Goal: Check status: Check status

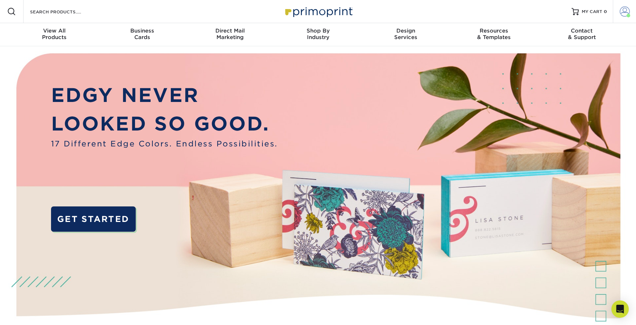
click at [625, 10] on span at bounding box center [624, 12] width 10 height 10
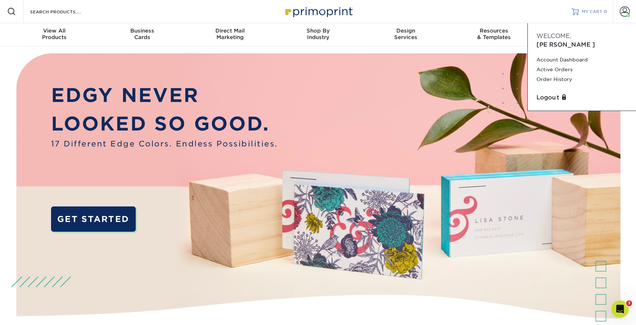
click at [578, 13] on div at bounding box center [574, 11] width 7 height 7
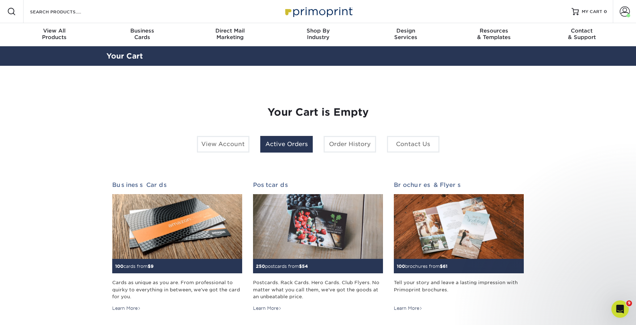
click at [290, 147] on link "Active Orders" at bounding box center [286, 144] width 52 height 17
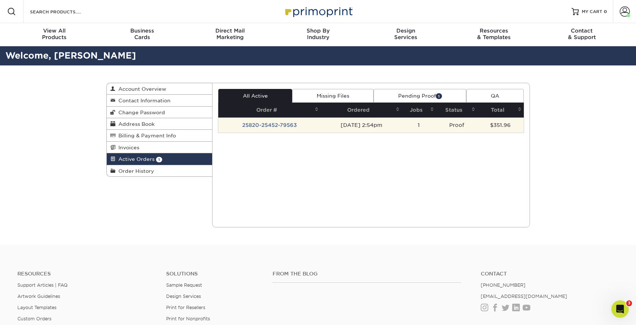
click at [289, 124] on td "25820-25452-79563" at bounding box center [269, 125] width 102 height 15
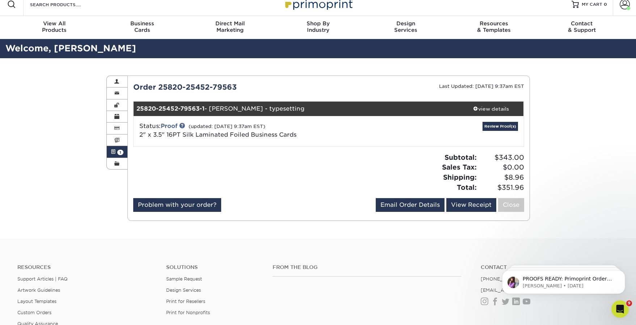
scroll to position [8, 0]
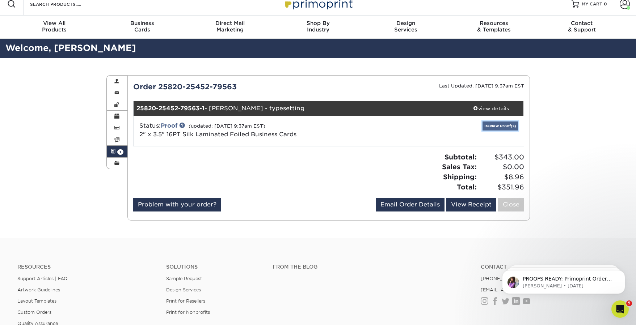
click at [495, 125] on link "Review Proof(s)" at bounding box center [499, 126] width 35 height 9
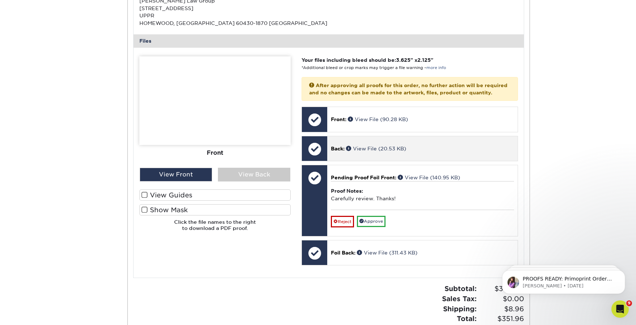
scroll to position [279, 0]
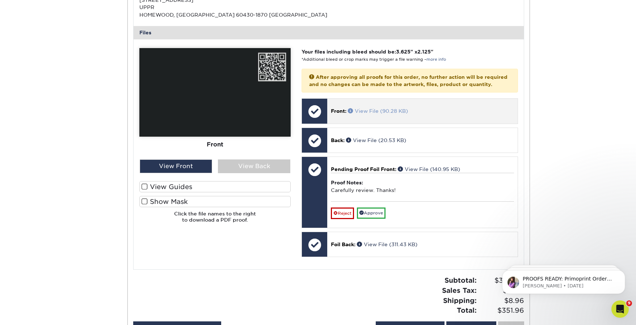
click at [383, 114] on link "View File (90.28 KB)" at bounding box center [378, 111] width 60 height 6
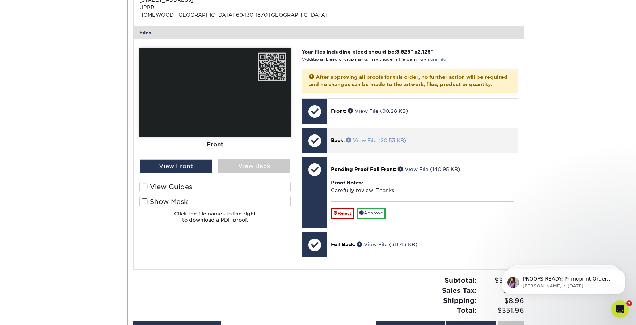
click at [371, 143] on link "View File (20.53 KB)" at bounding box center [376, 140] width 60 height 6
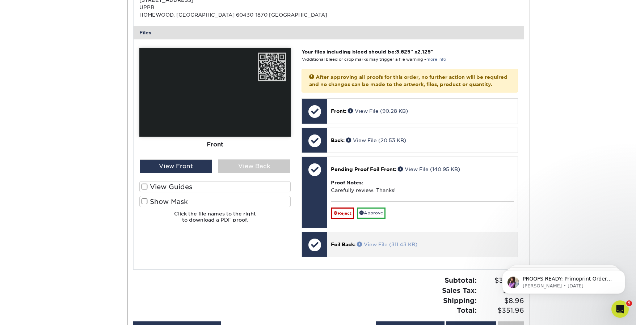
click at [381, 247] on link "View File (311.43 KB)" at bounding box center [387, 245] width 60 height 6
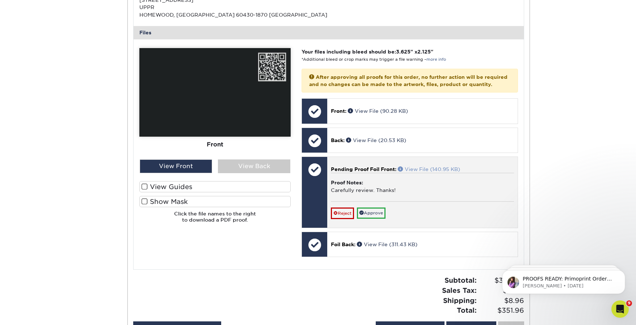
click at [419, 172] on link "View File (140.95 KB)" at bounding box center [429, 169] width 62 height 6
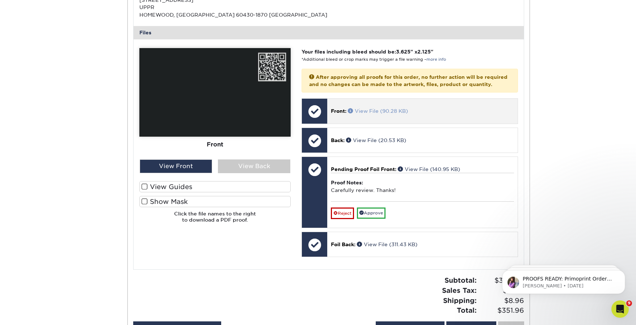
click at [373, 114] on link "View File (90.28 KB)" at bounding box center [378, 111] width 60 height 6
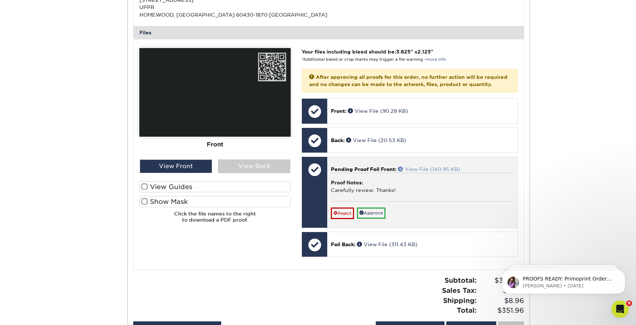
click at [428, 172] on link "View File (140.95 KB)" at bounding box center [429, 169] width 62 height 6
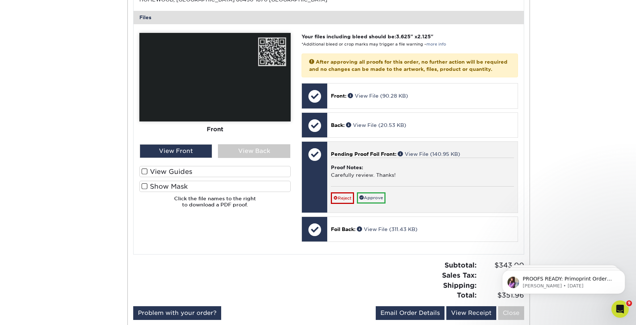
scroll to position [299, 0]
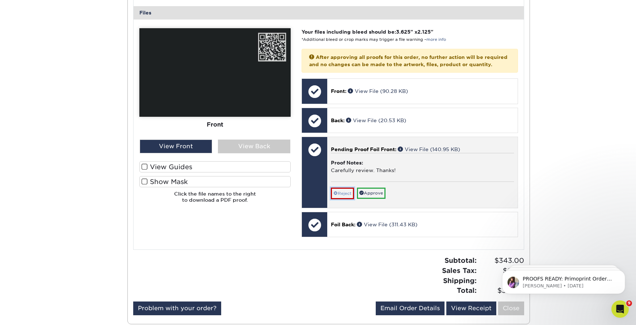
click at [347, 199] on link "Reject" at bounding box center [342, 194] width 23 height 12
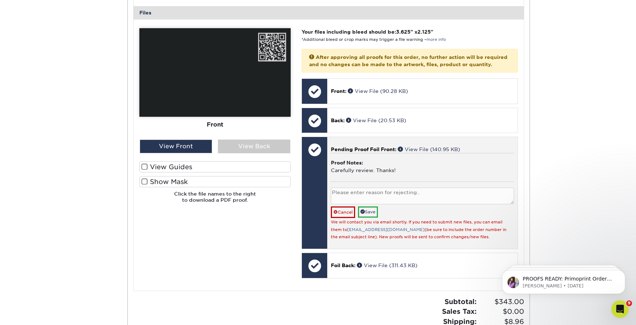
click at [349, 200] on textarea at bounding box center [422, 196] width 183 height 17
type textarea "Can you please change David to "Dave" -- thanks!"
click at [375, 218] on link "Save" at bounding box center [368, 212] width 20 height 11
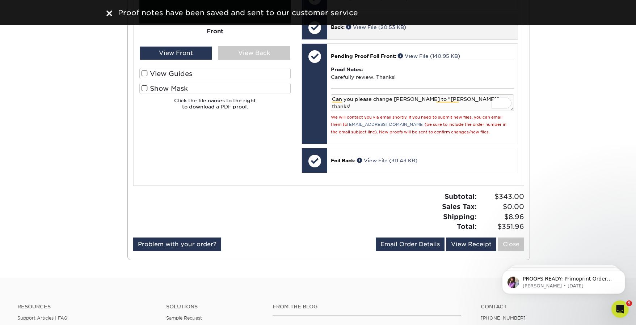
scroll to position [393, 0]
